Goal: Information Seeking & Learning: Learn about a topic

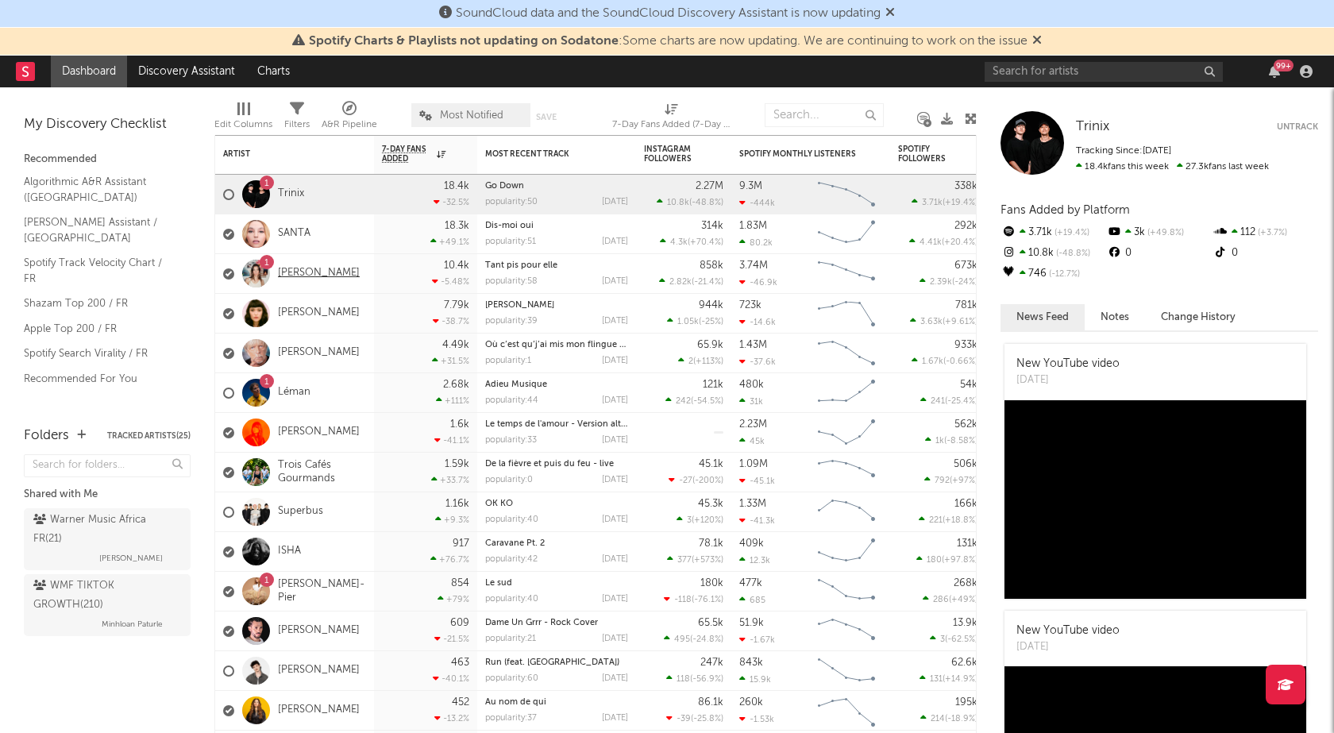
click at [305, 268] on link "[PERSON_NAME]" at bounding box center [319, 273] width 82 height 13
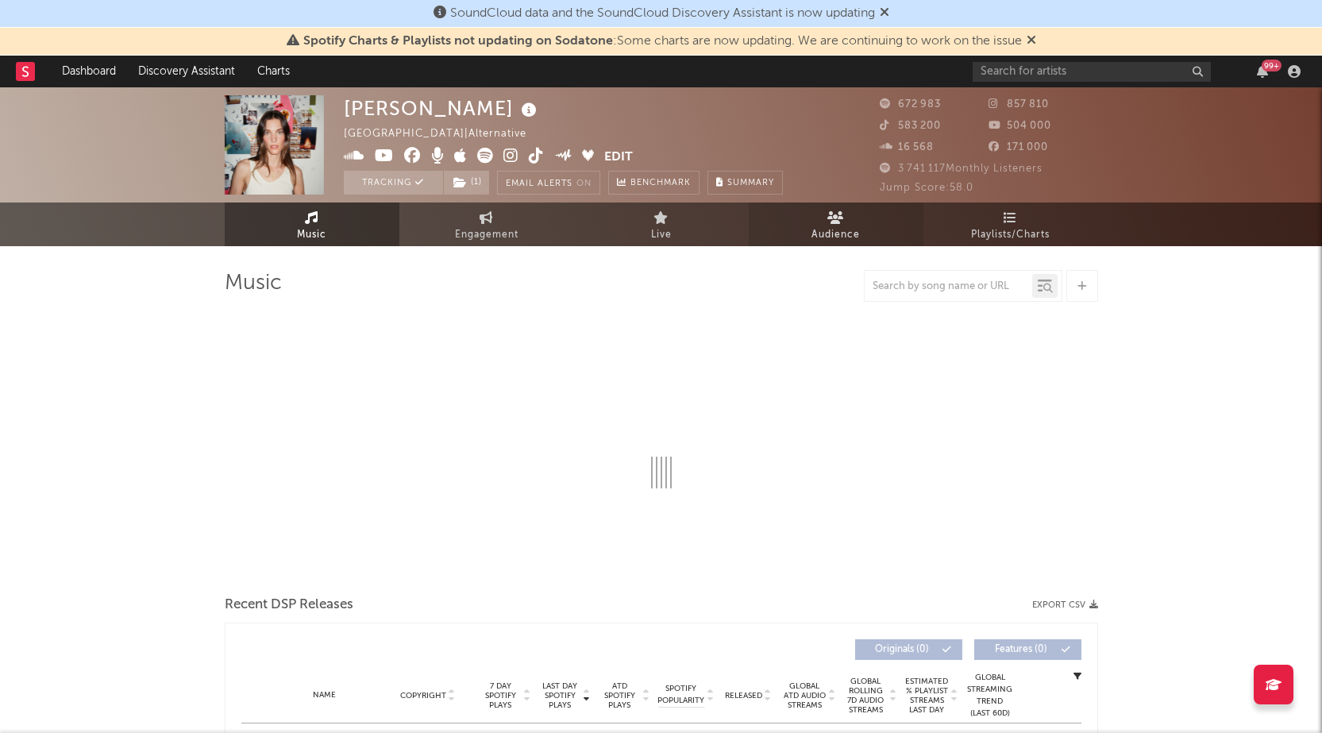
select select "6m"
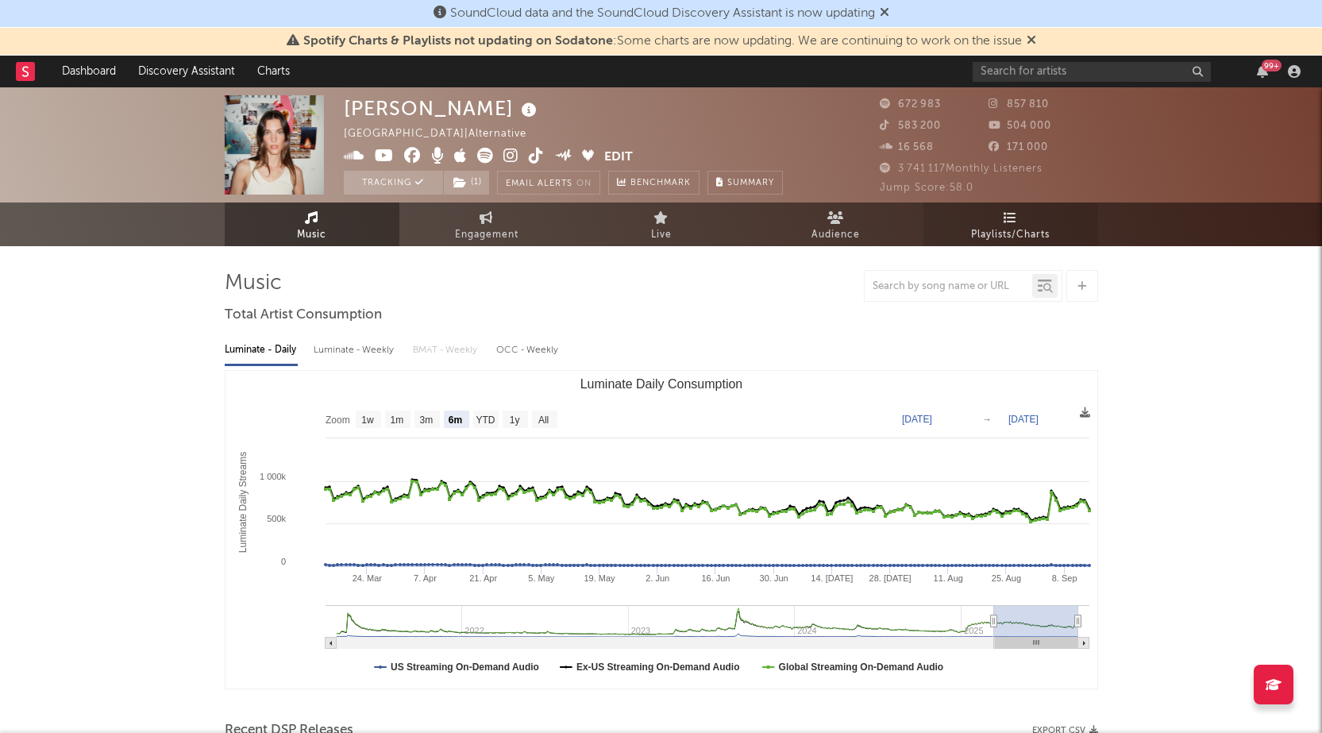
click at [1016, 227] on span "Playlists/Charts" at bounding box center [1010, 234] width 79 height 19
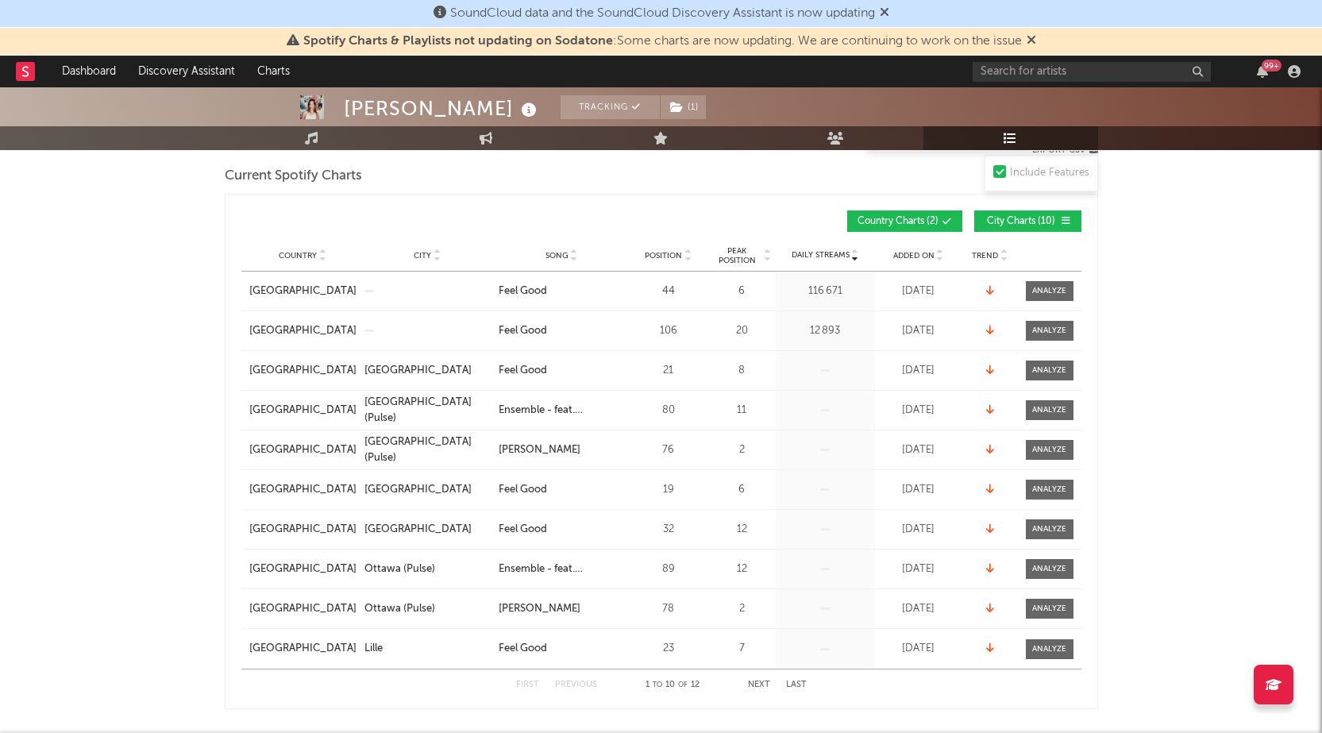
scroll to position [79, 0]
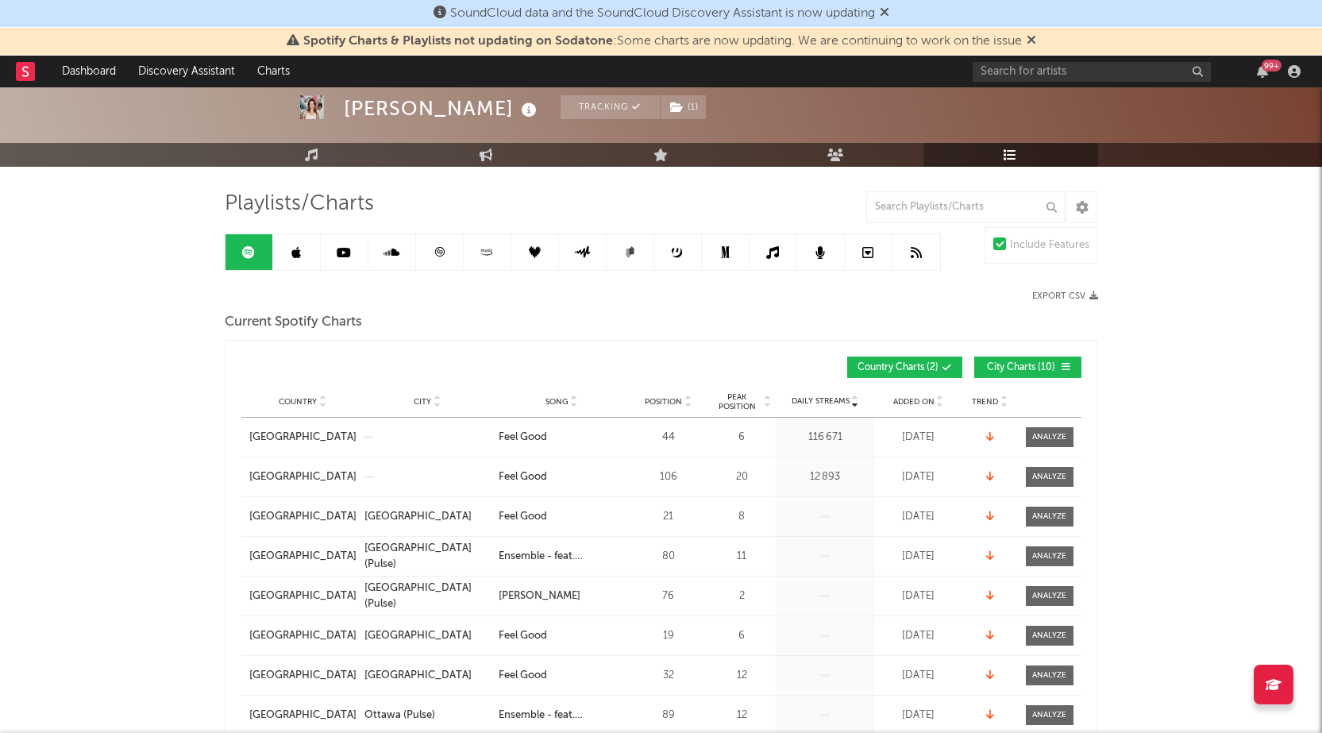
click at [919, 406] on div "Added On" at bounding box center [918, 401] width 79 height 12
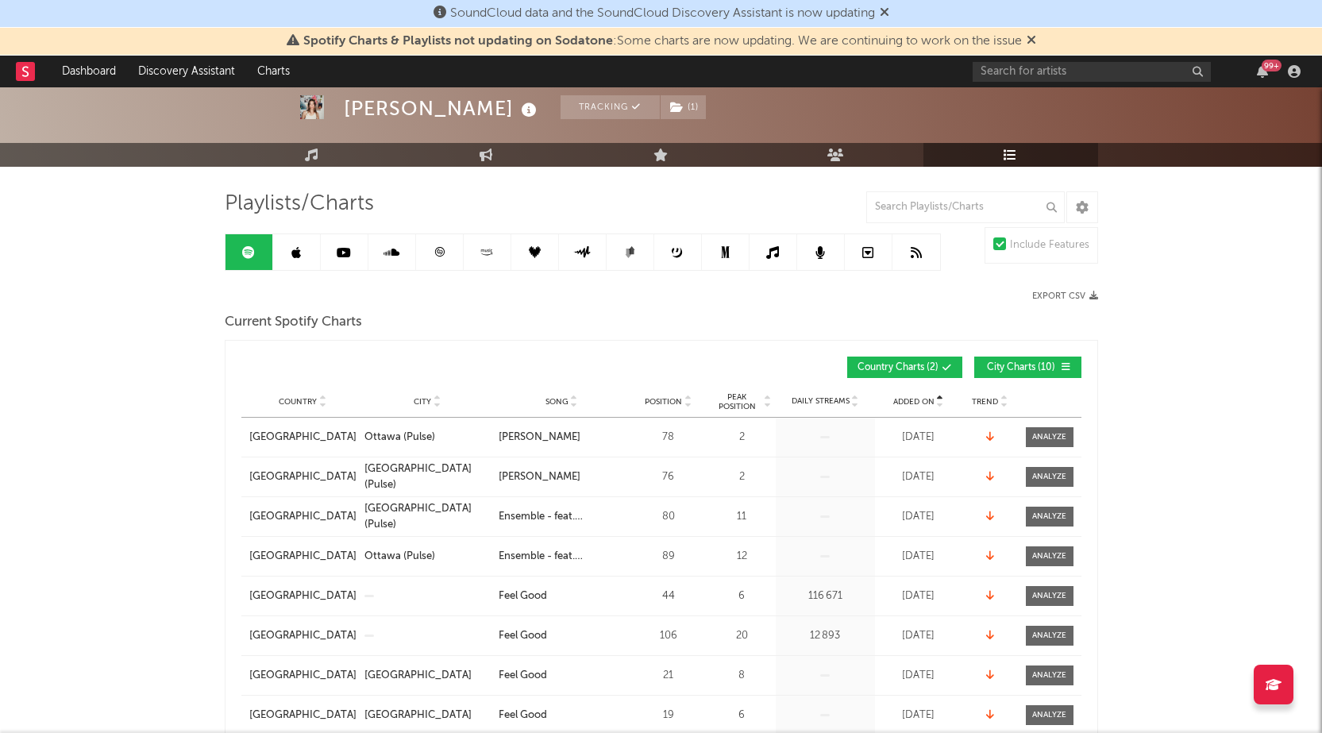
click at [919, 406] on div "Added On" at bounding box center [918, 401] width 79 height 12
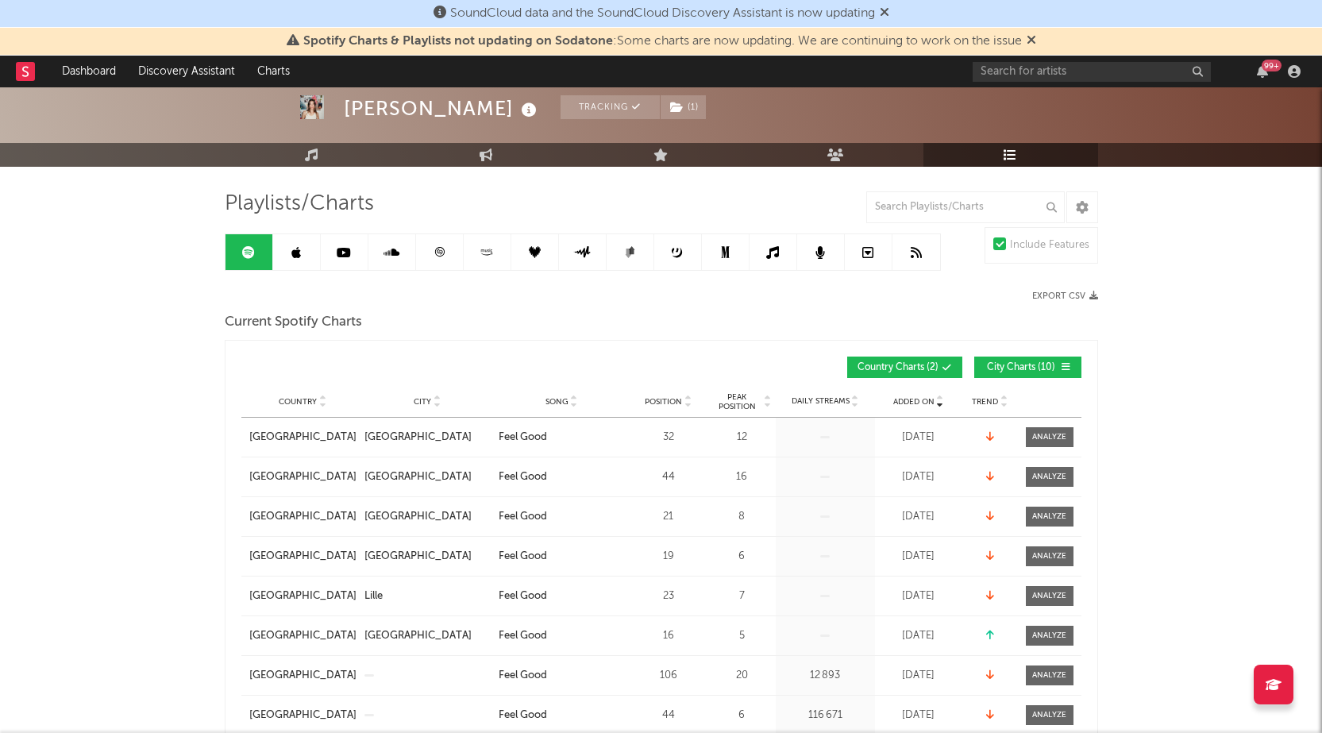
click at [919, 406] on div "Added On" at bounding box center [918, 401] width 79 height 12
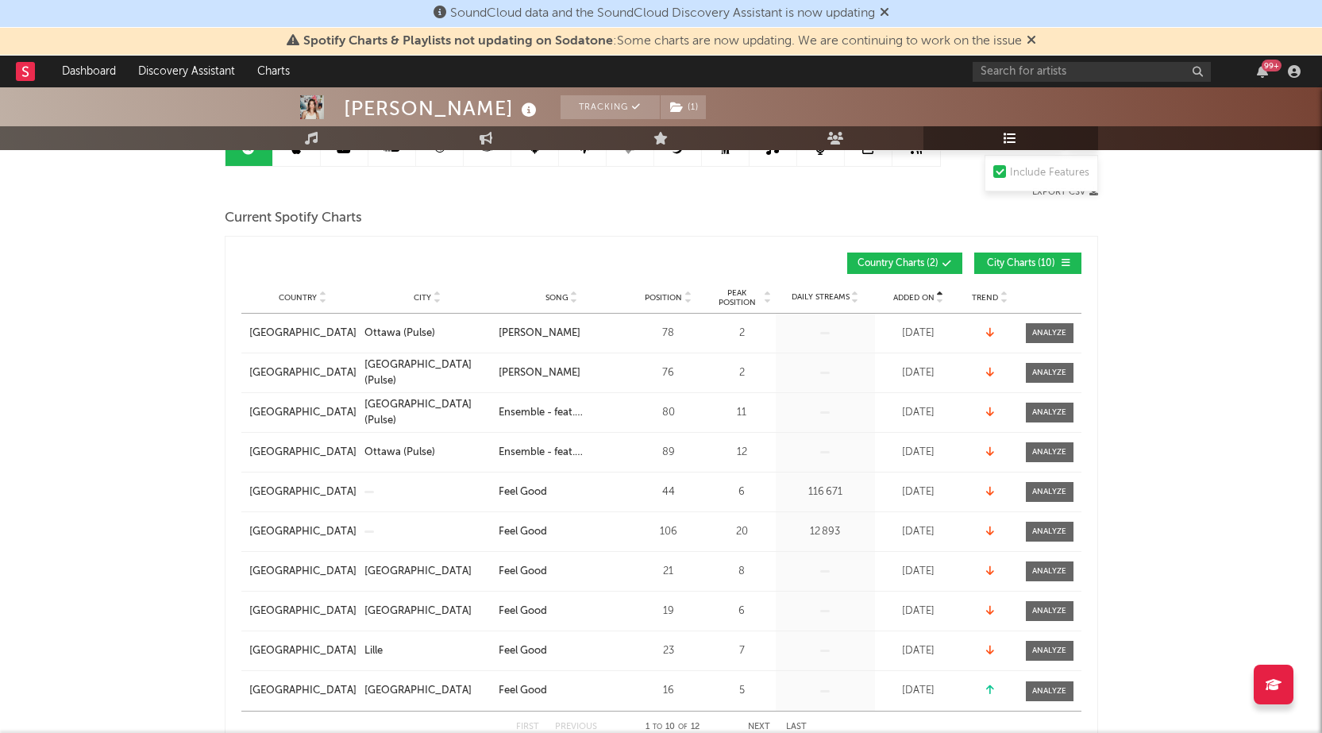
scroll to position [0, 0]
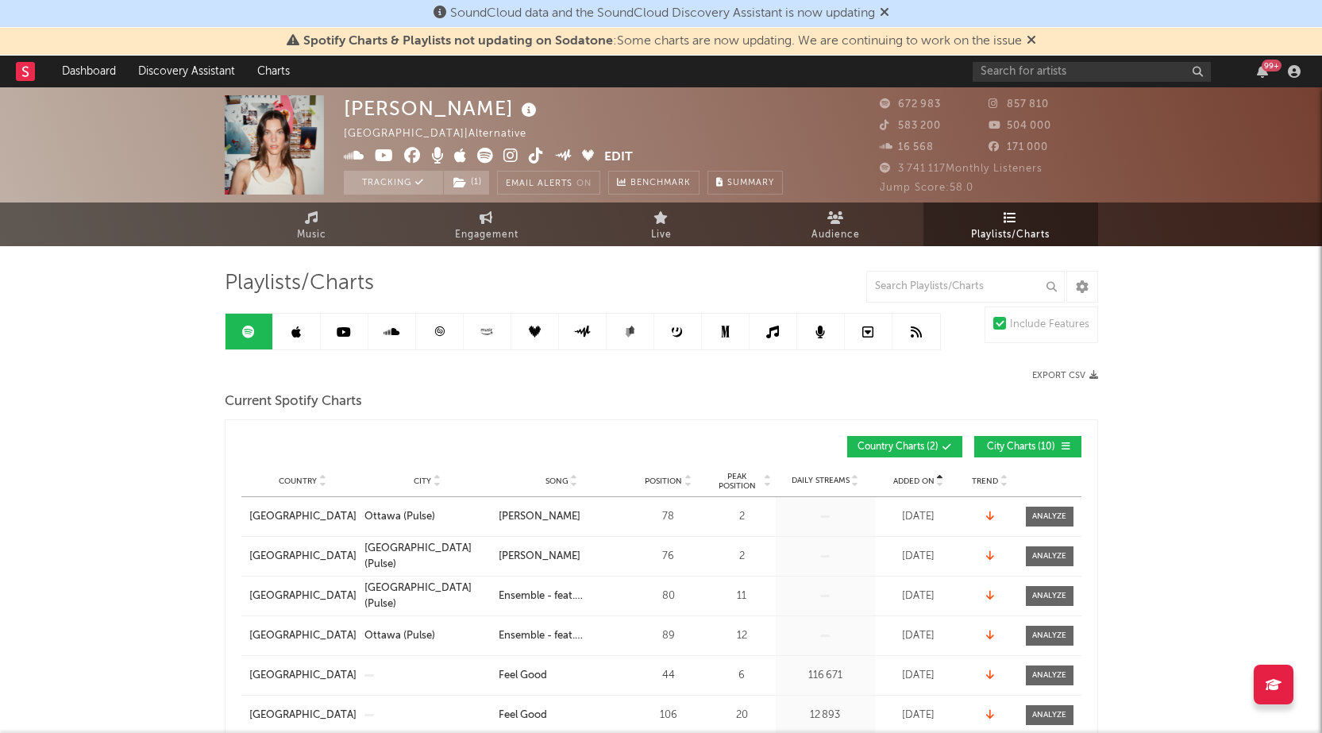
click at [316, 326] on link at bounding box center [297, 332] width 48 height 36
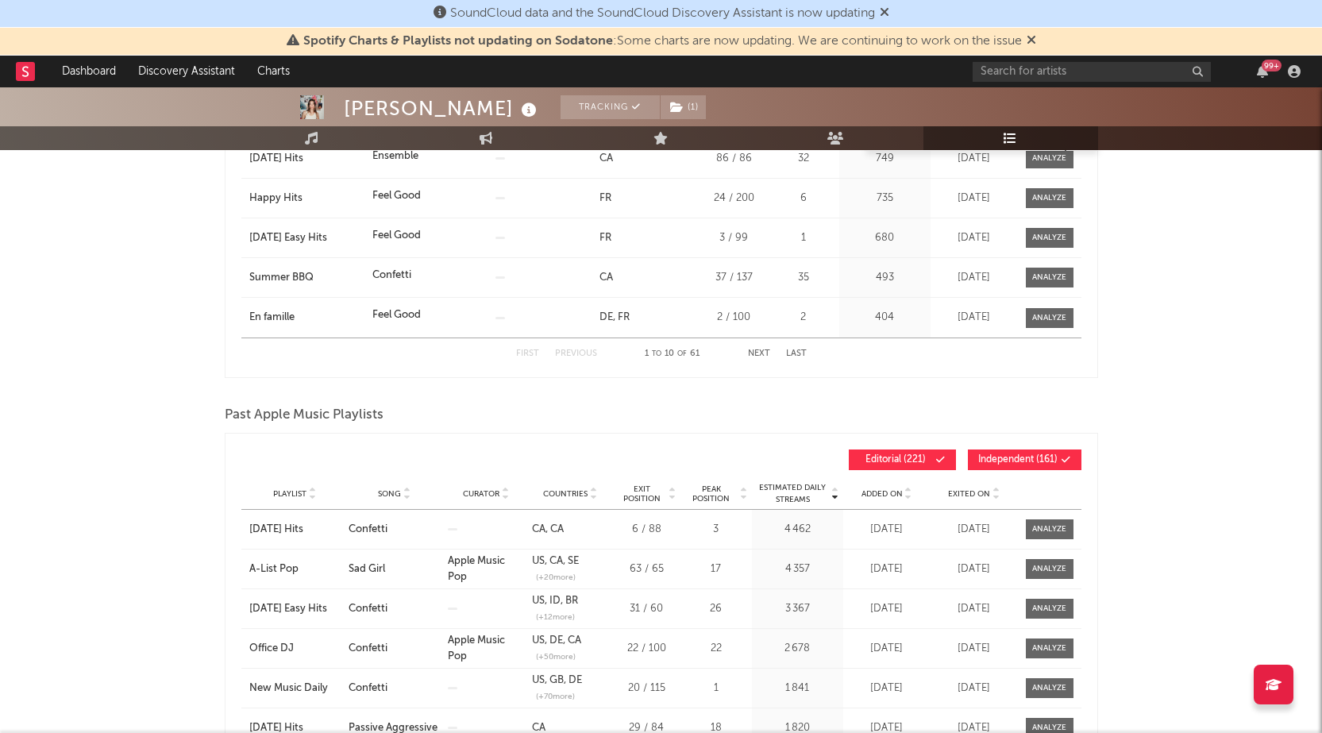
scroll to position [79, 0]
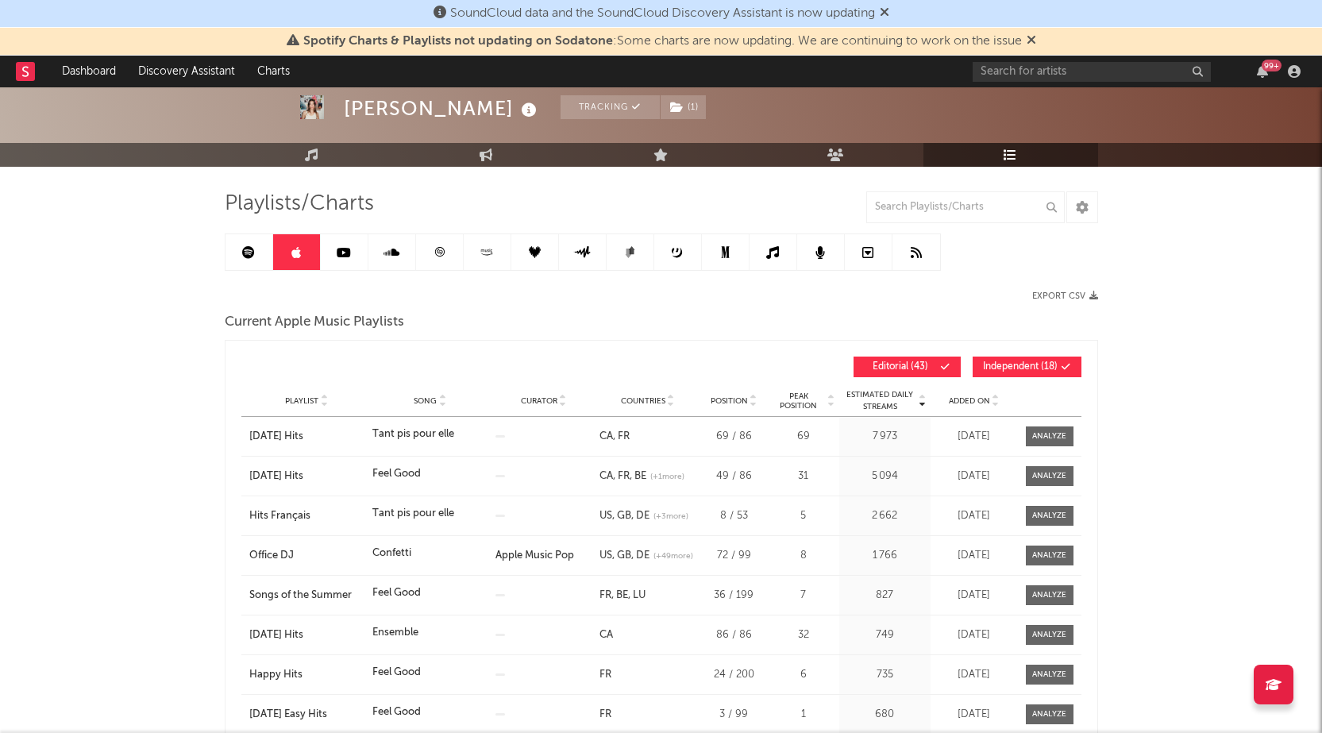
click at [260, 251] on link at bounding box center [249, 252] width 48 height 36
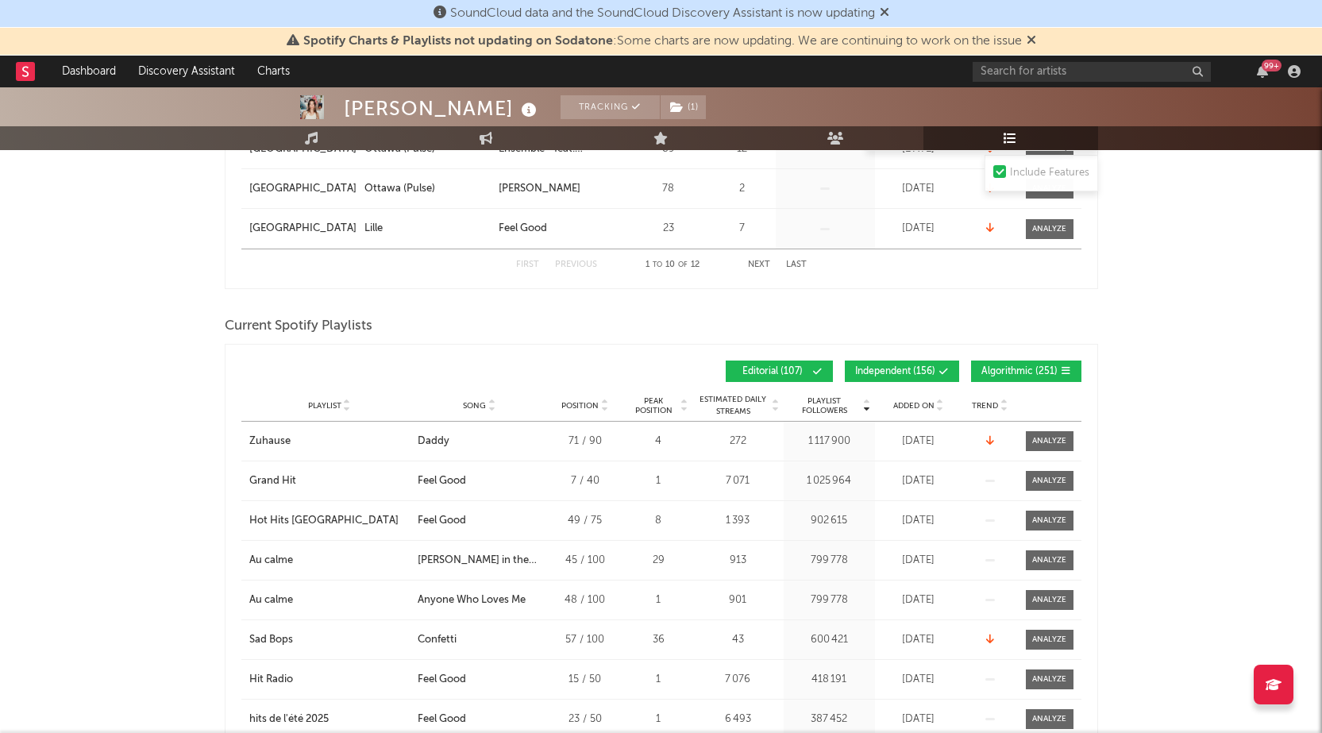
scroll to position [794, 0]
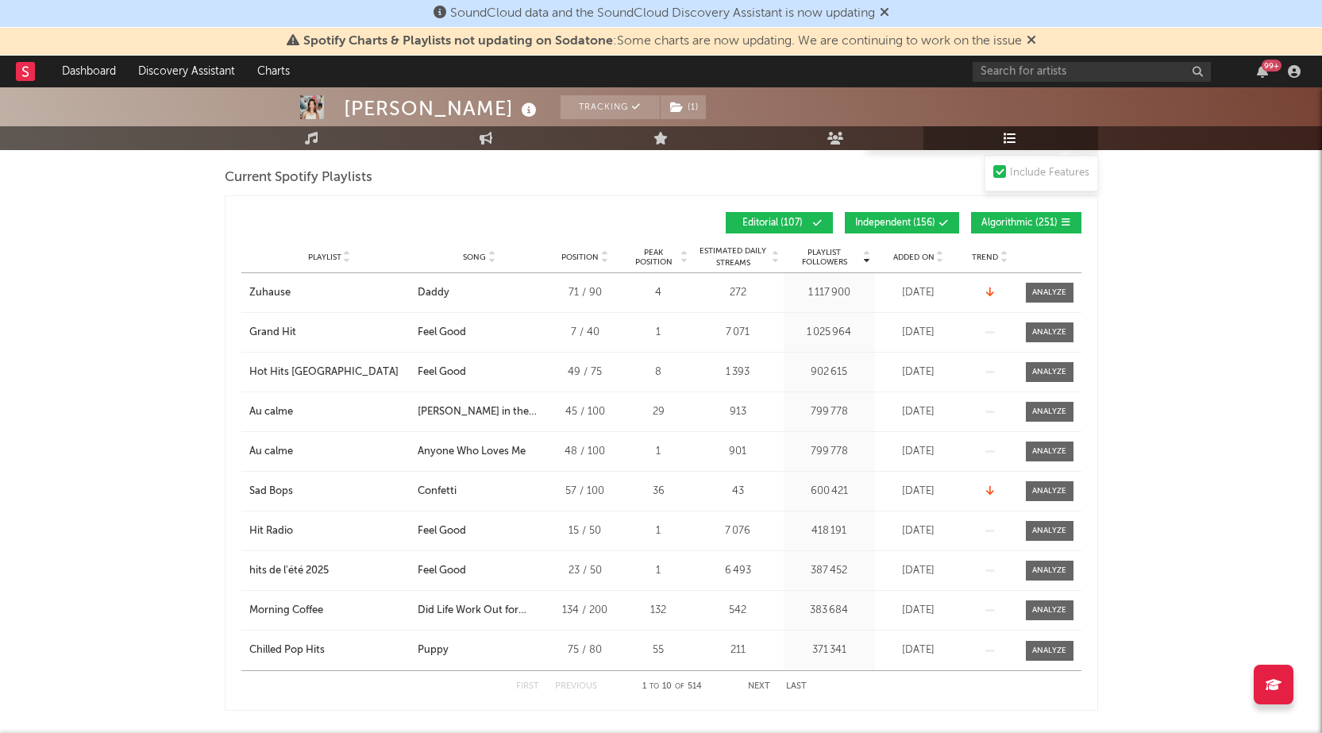
click at [913, 256] on span "Added On" at bounding box center [913, 257] width 41 height 10
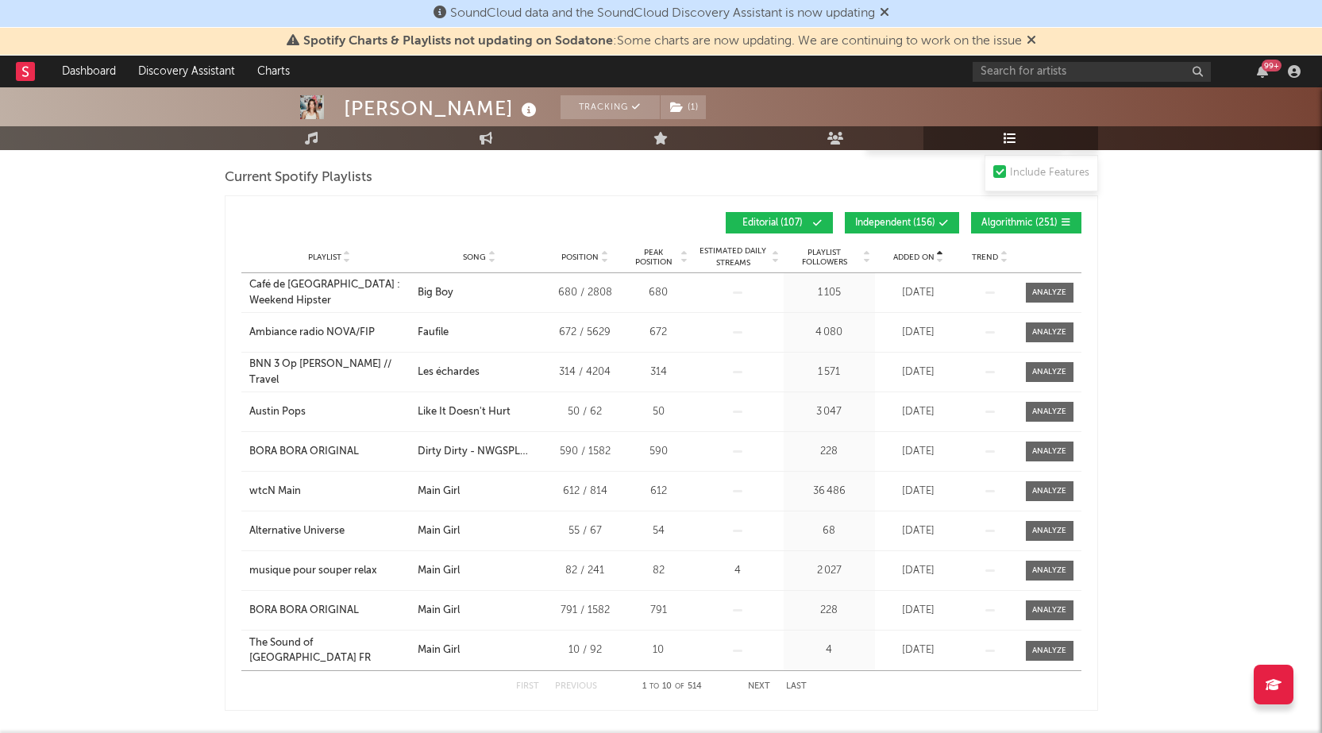
click at [913, 256] on span "Added On" at bounding box center [913, 257] width 41 height 10
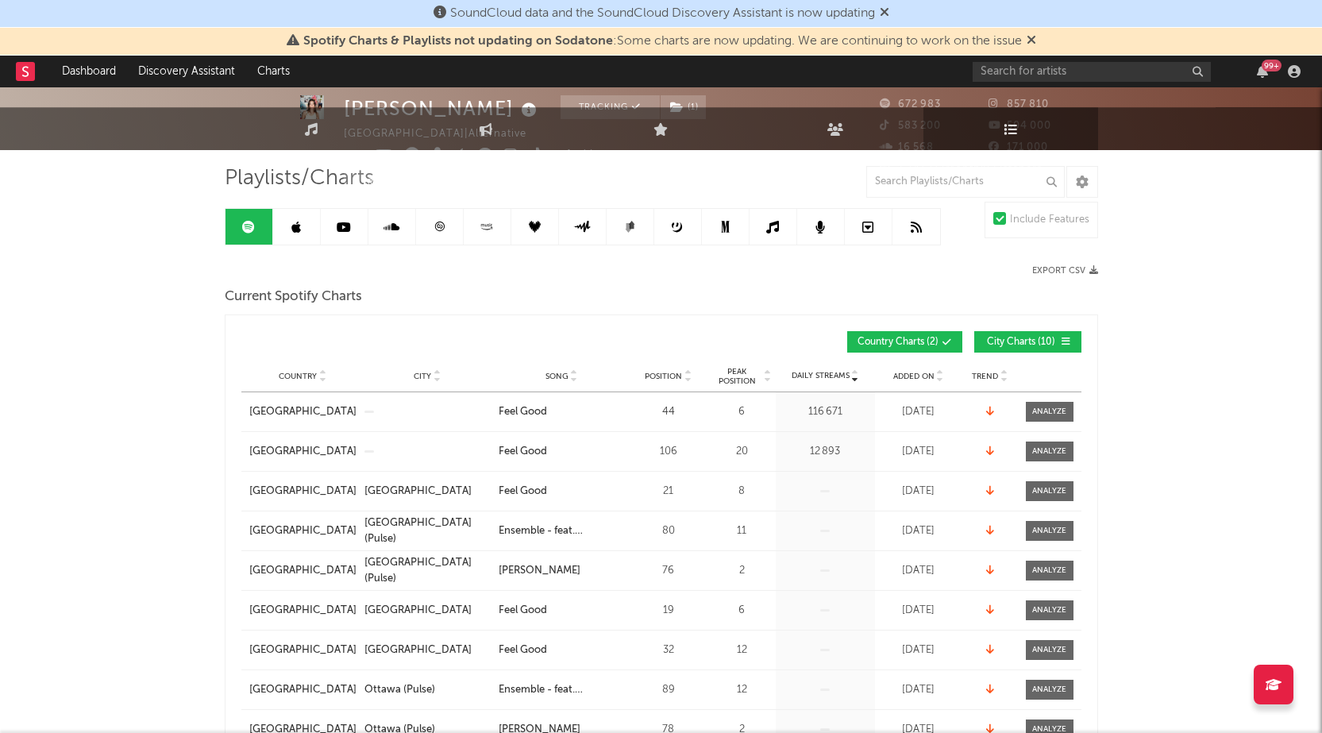
scroll to position [0, 0]
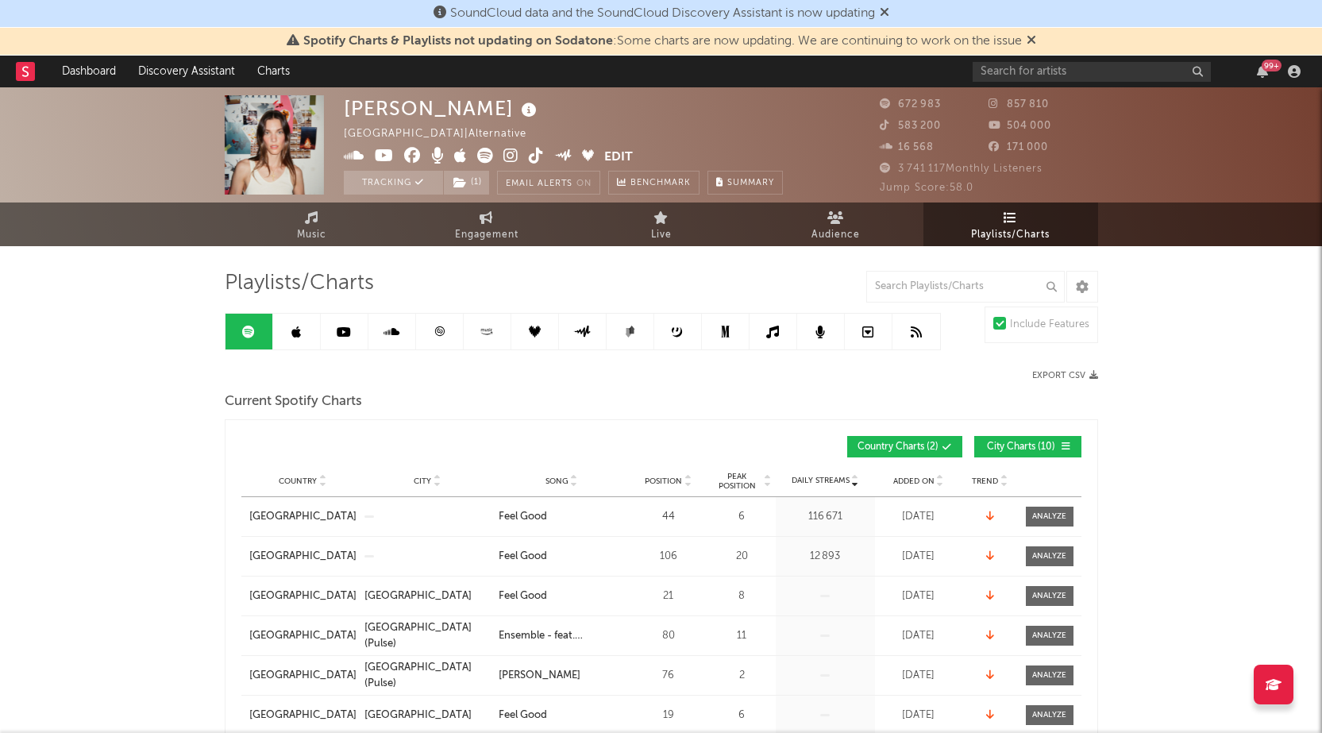
click at [297, 326] on icon at bounding box center [296, 332] width 10 height 13
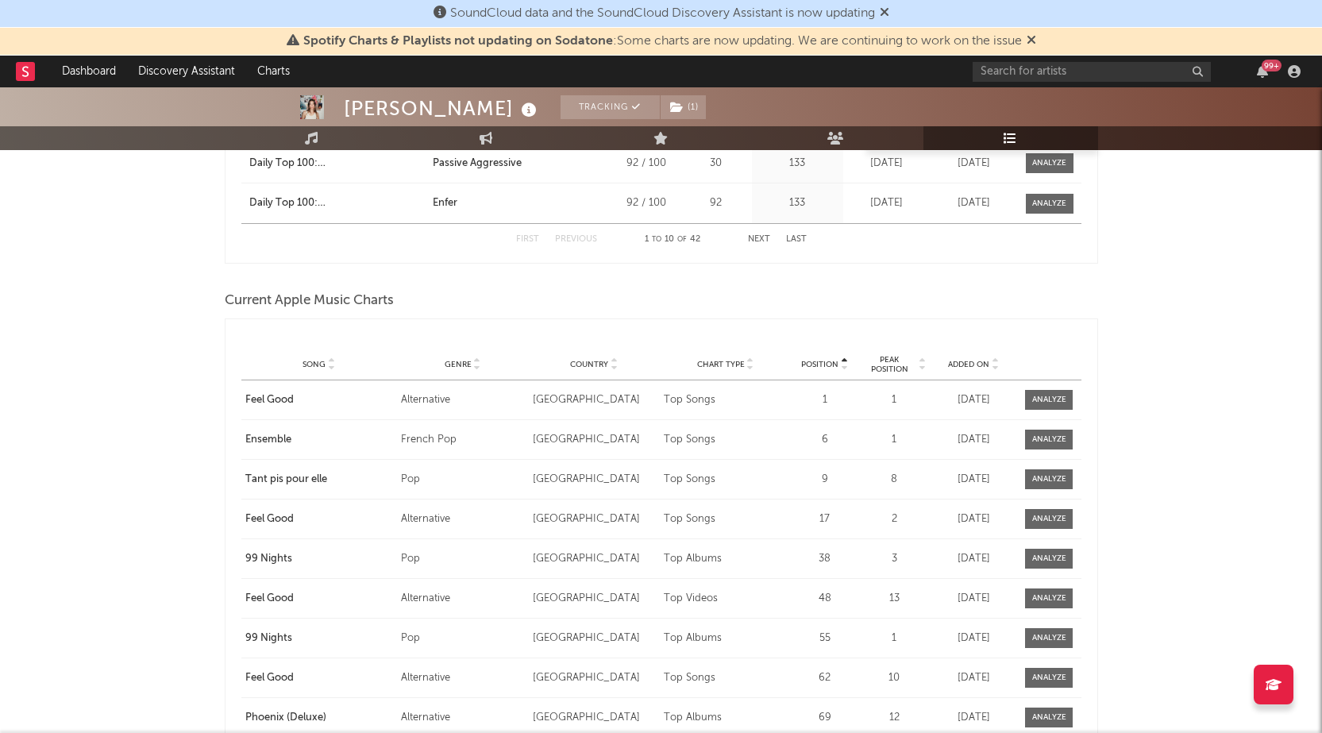
scroll to position [1985, 0]
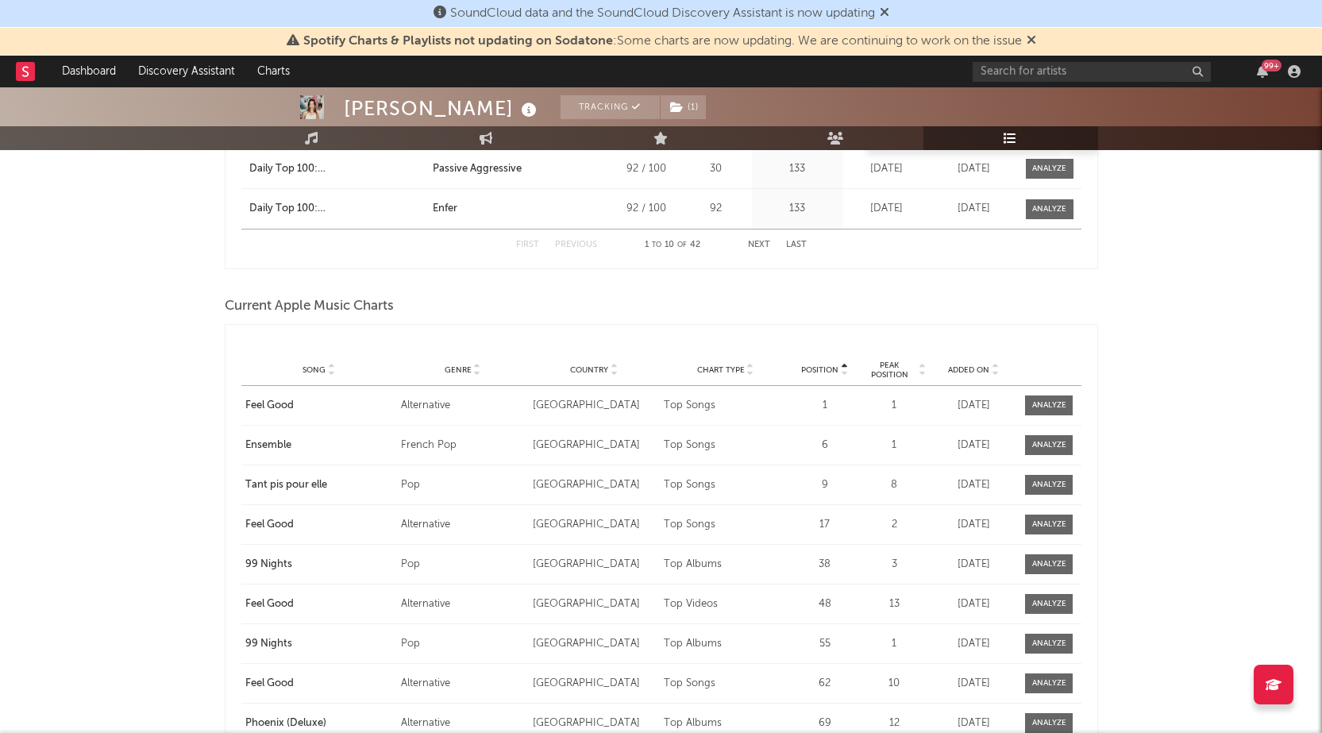
click at [958, 375] on div "Added On" at bounding box center [973, 370] width 79 height 12
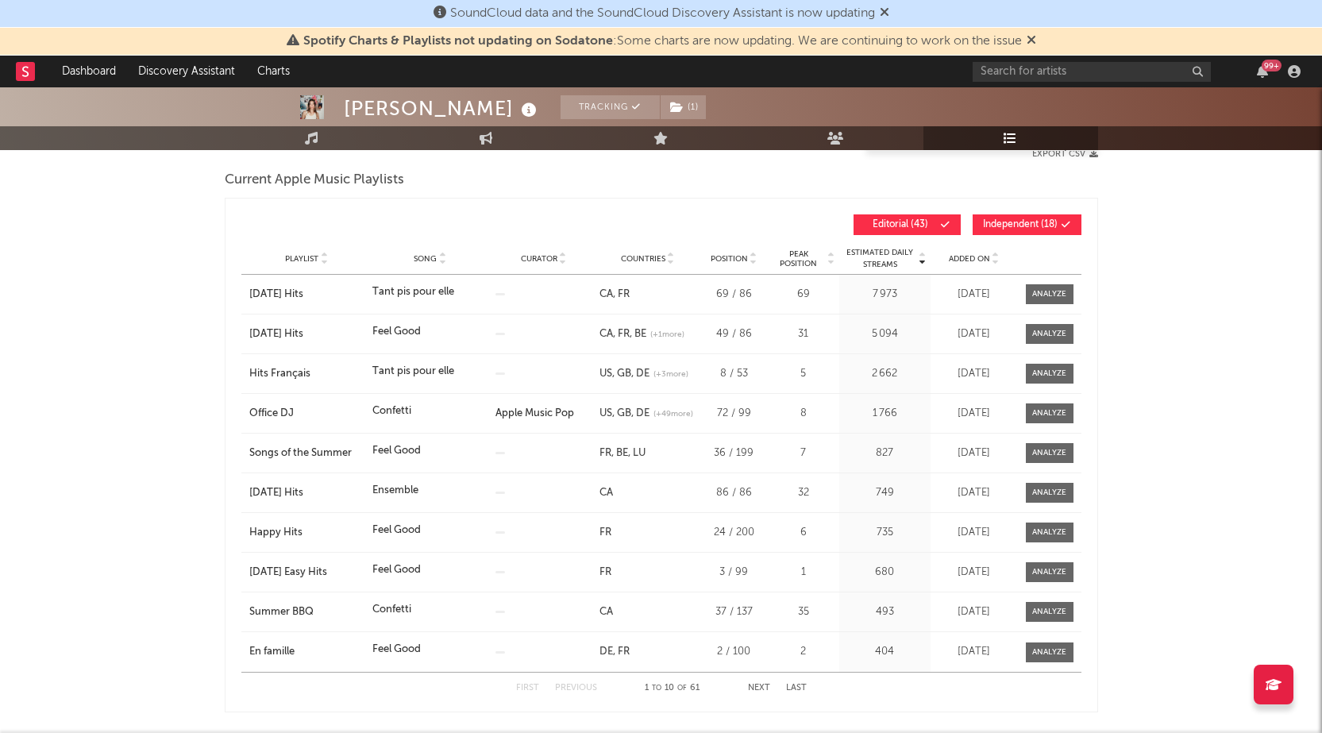
scroll to position [0, 0]
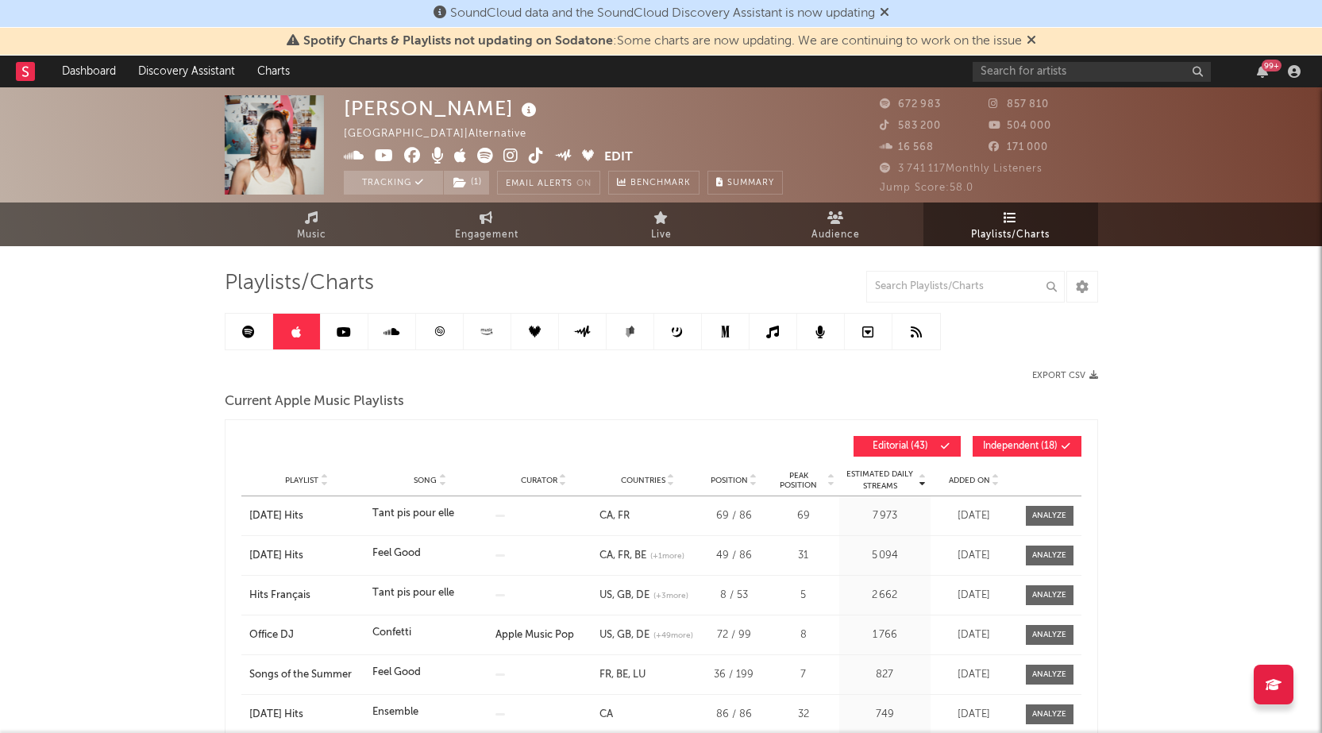
click at [431, 328] on link at bounding box center [440, 332] width 48 height 36
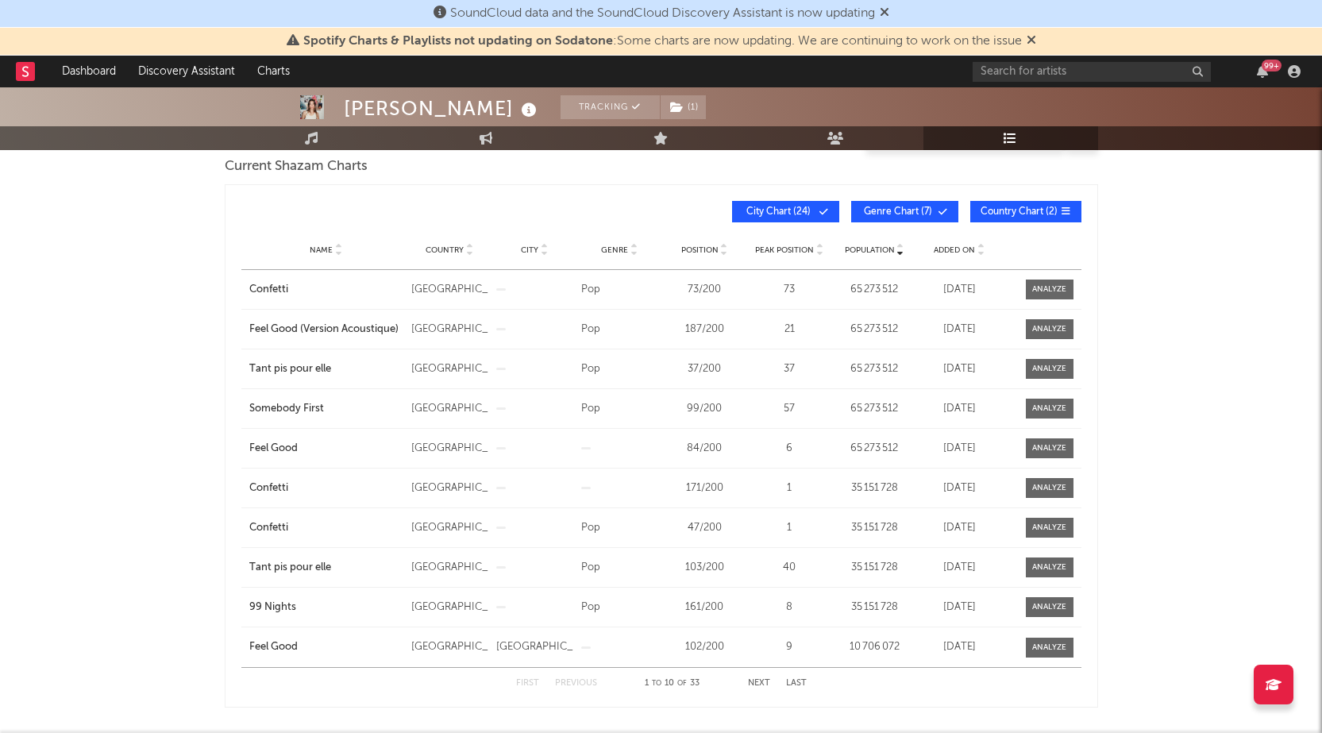
scroll to position [238, 0]
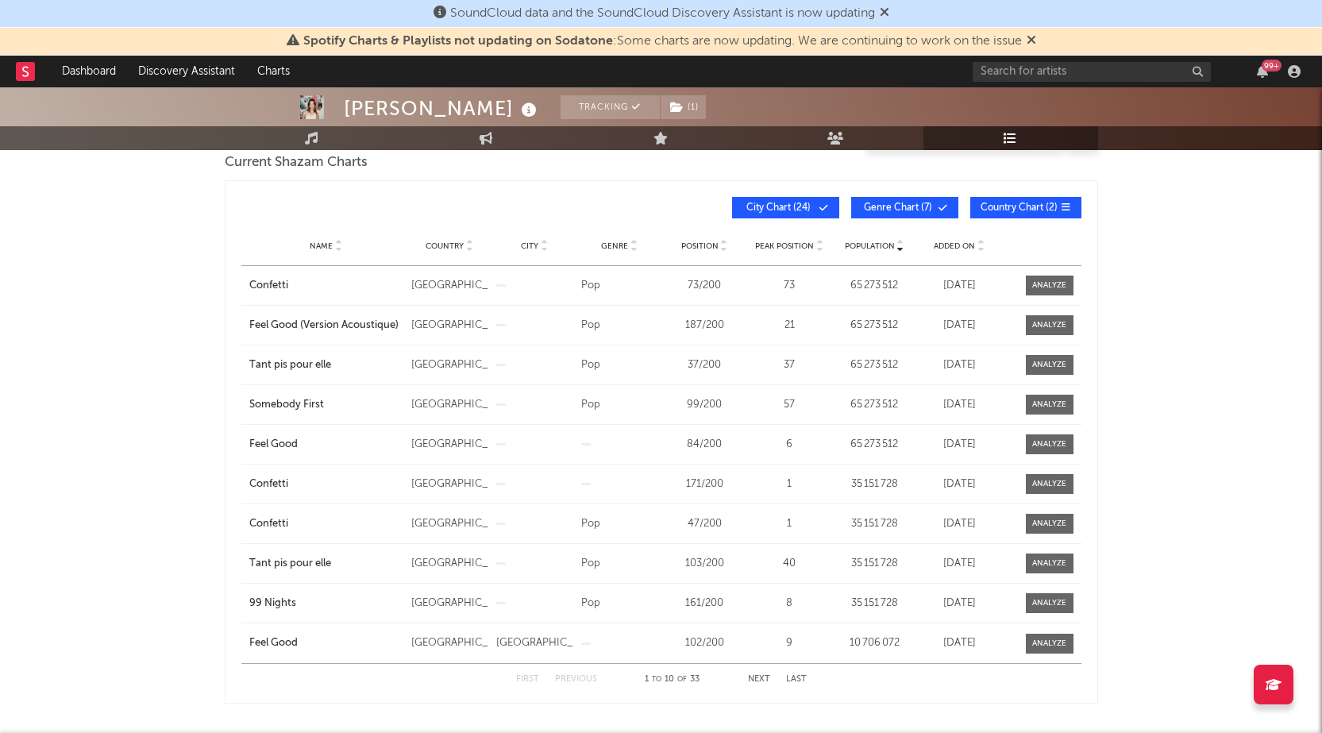
click at [951, 241] on span "Added On" at bounding box center [954, 246] width 41 height 10
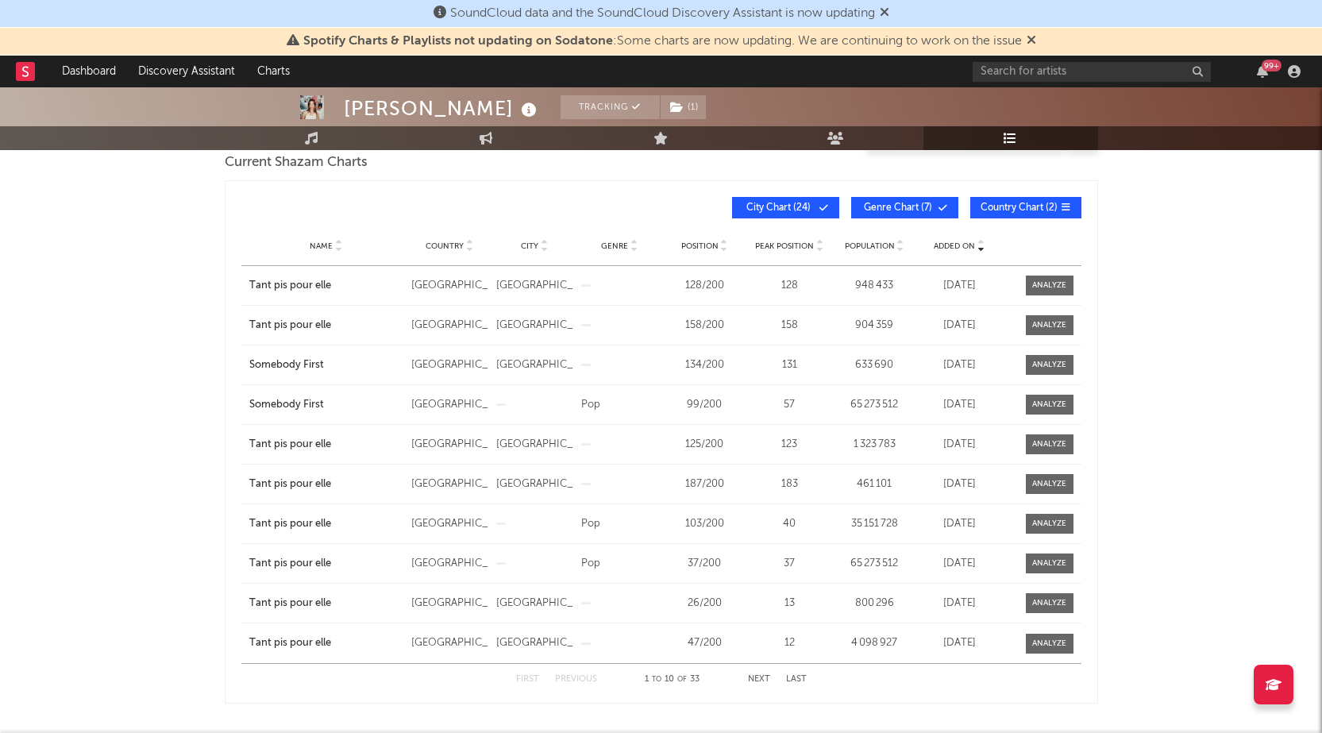
click at [761, 675] on button "Next" at bounding box center [759, 679] width 22 height 9
click at [584, 676] on button "Previous" at bounding box center [576, 679] width 42 height 9
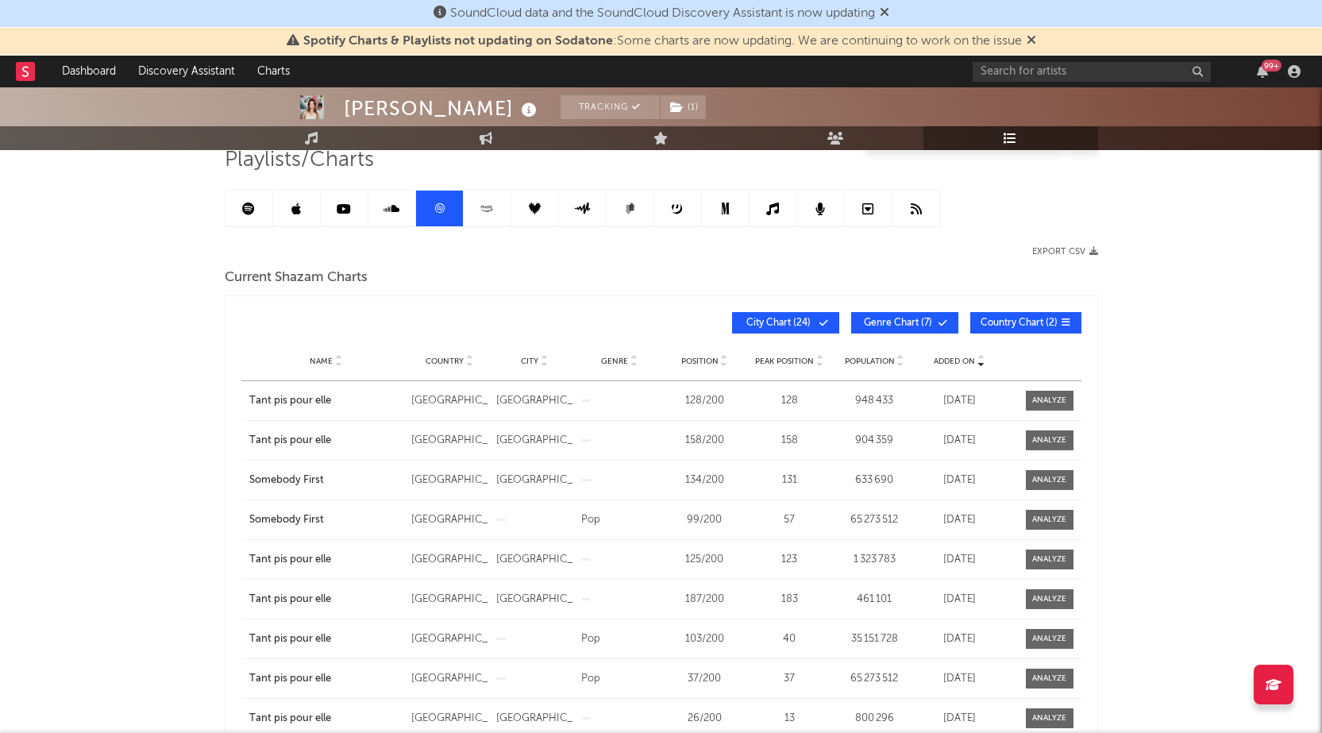
scroll to position [0, 0]
